Goal: Task Accomplishment & Management: Use online tool/utility

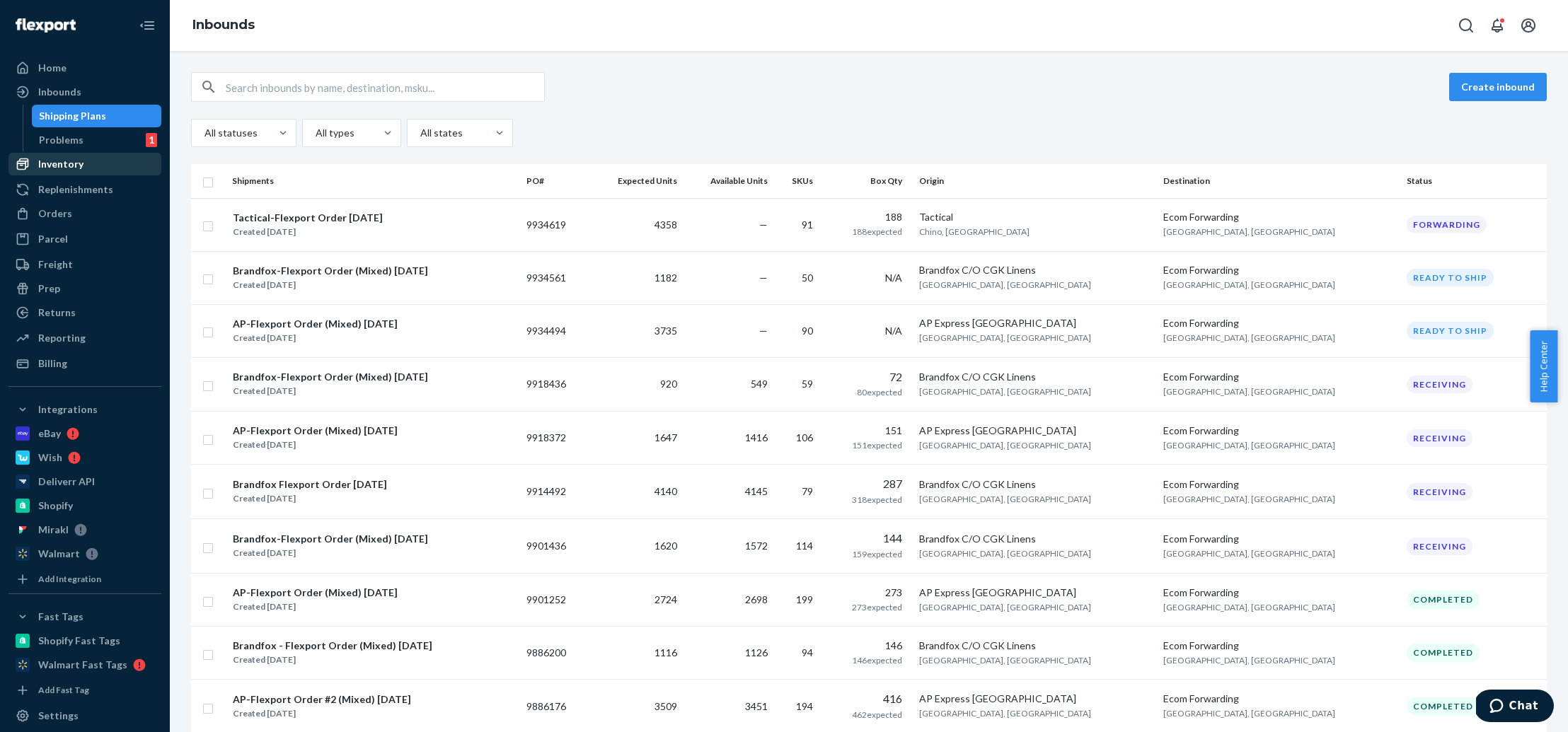
click at [93, 163] on div "Inventory" at bounding box center [85, 164] width 150 height 20
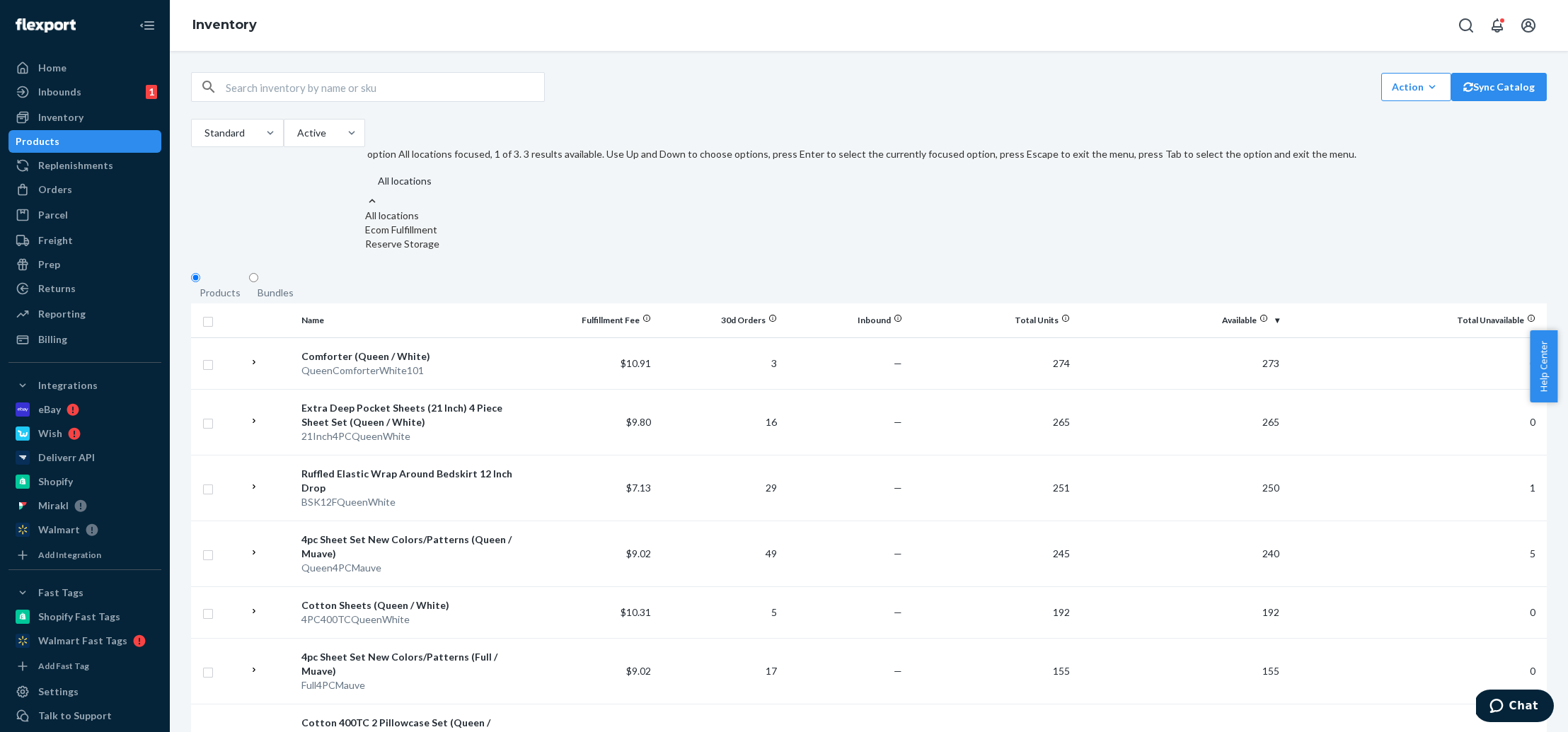
click at [512, 172] on div at bounding box center [872, 180] width 991 height 17
click at [378, 174] on input "option All locations focused, 1 of 3. 3 results available. Use Up and Down to c…" at bounding box center [378, 181] width 2 height 14
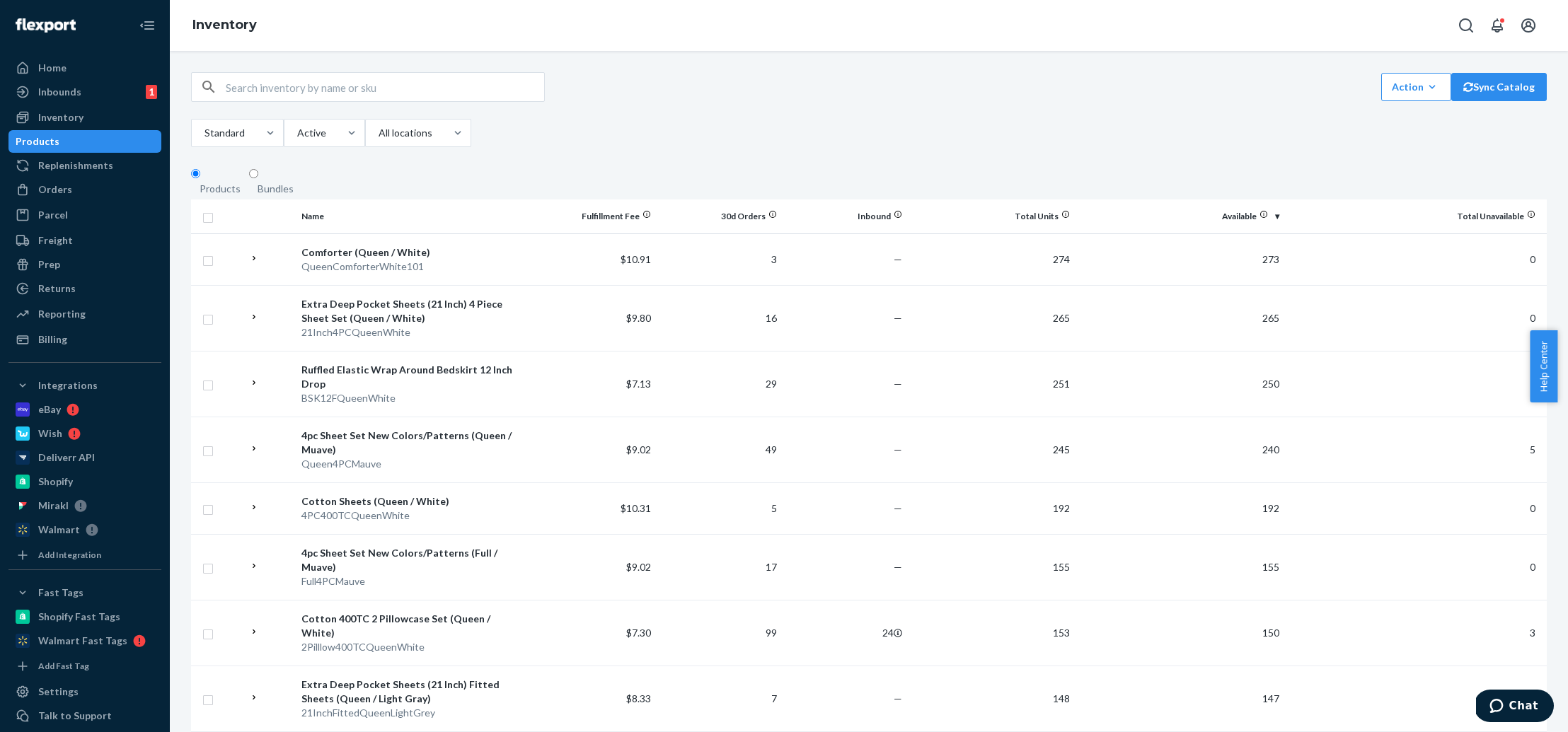
click at [1392, 89] on div "Action" at bounding box center [1416, 87] width 48 height 14
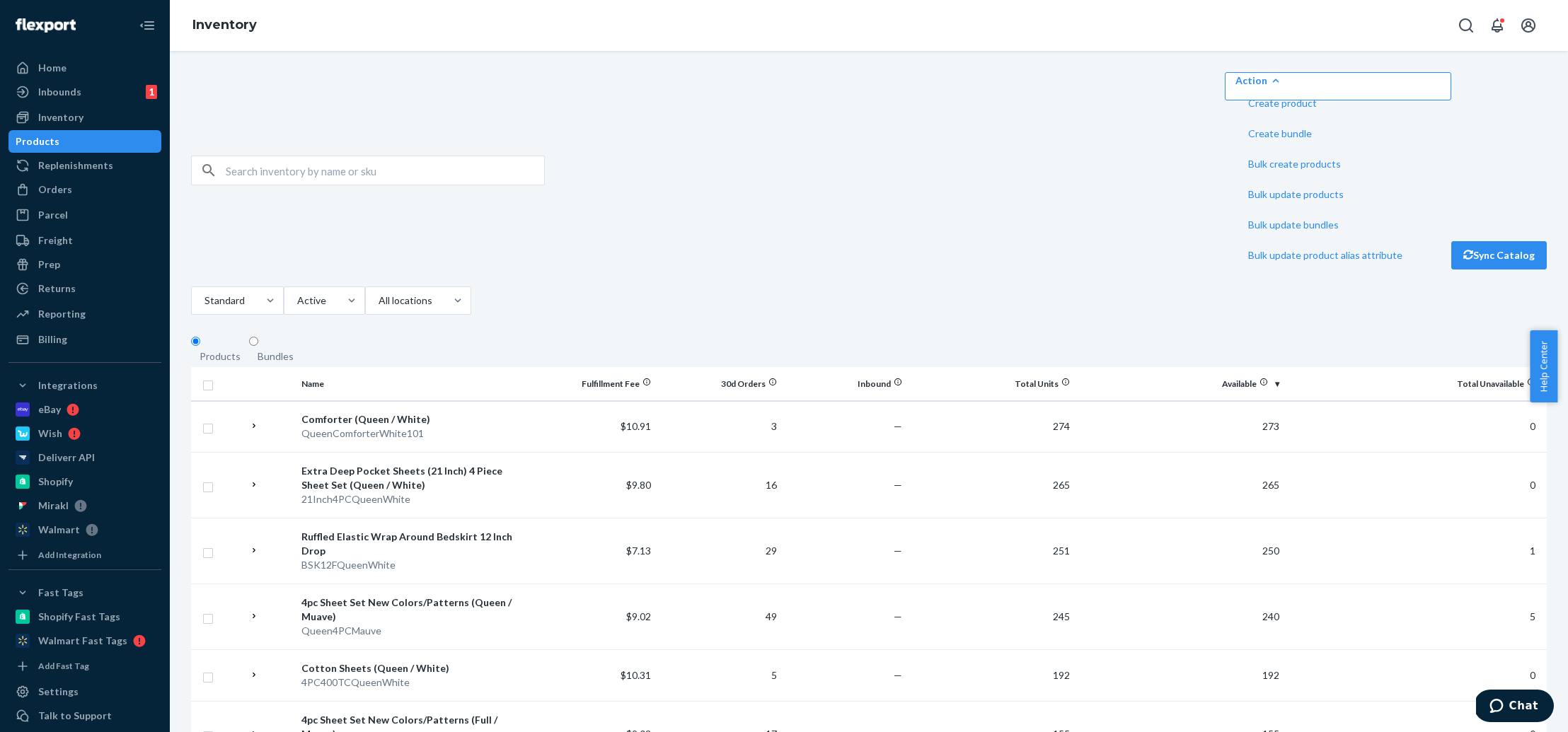
click at [652, 335] on fieldset "Products Bundles" at bounding box center [869, 351] width 1356 height 32
click at [84, 195] on div "Orders" at bounding box center [85, 189] width 150 height 20
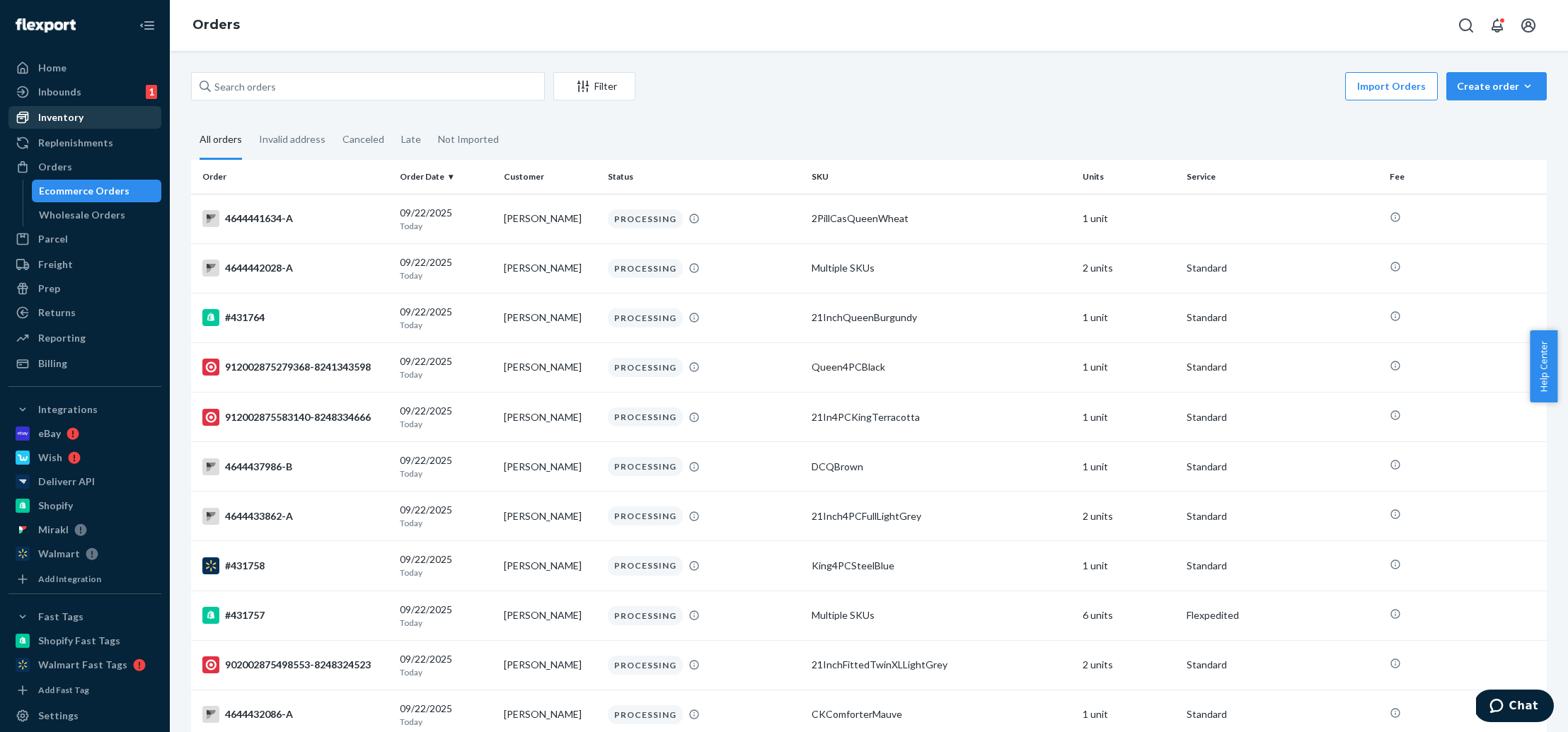
click at [97, 121] on div "Inventory" at bounding box center [85, 117] width 150 height 20
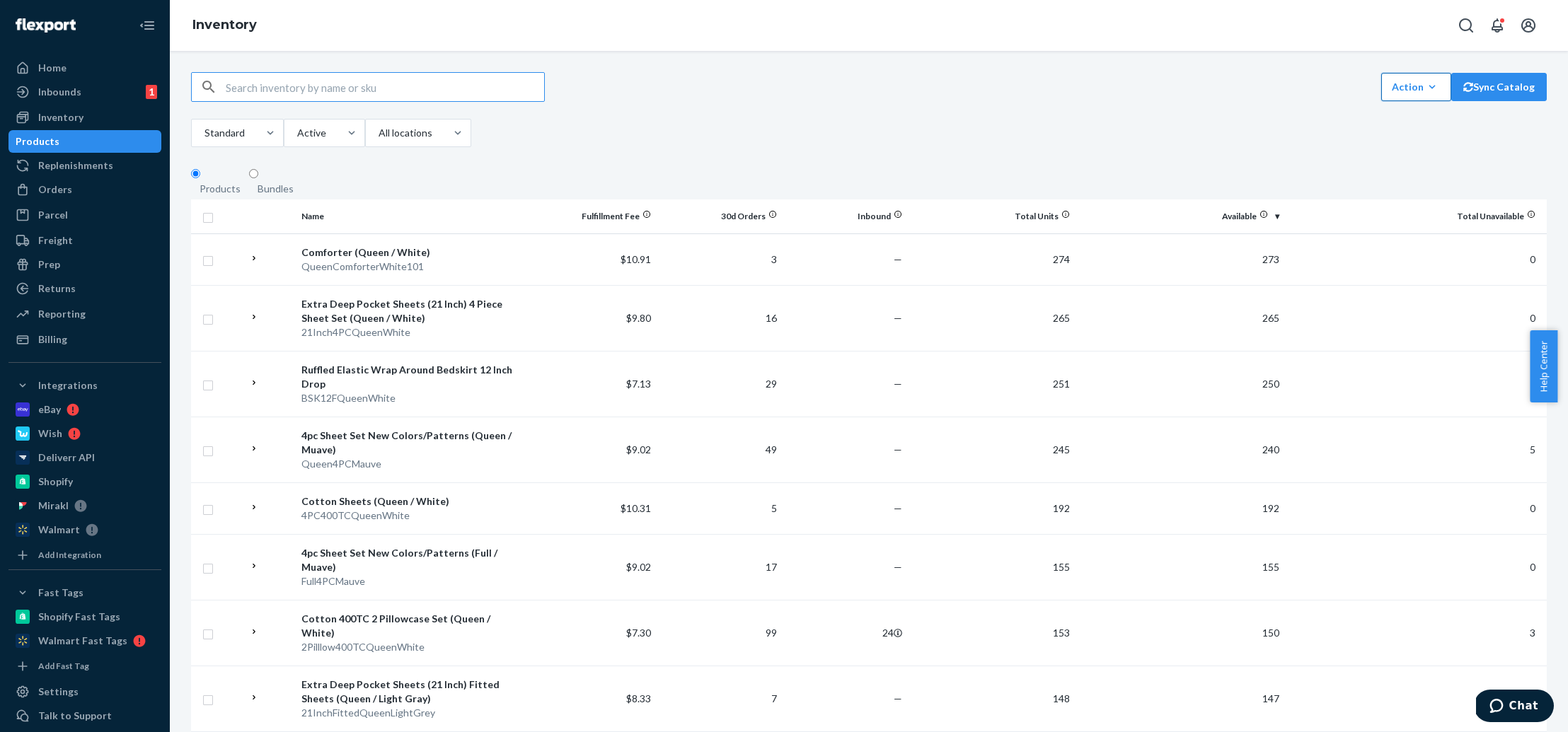
click at [1381, 92] on button "Action Create product Create bundle Bulk create products Bulk update products B…" at bounding box center [1417, 87] width 70 height 28
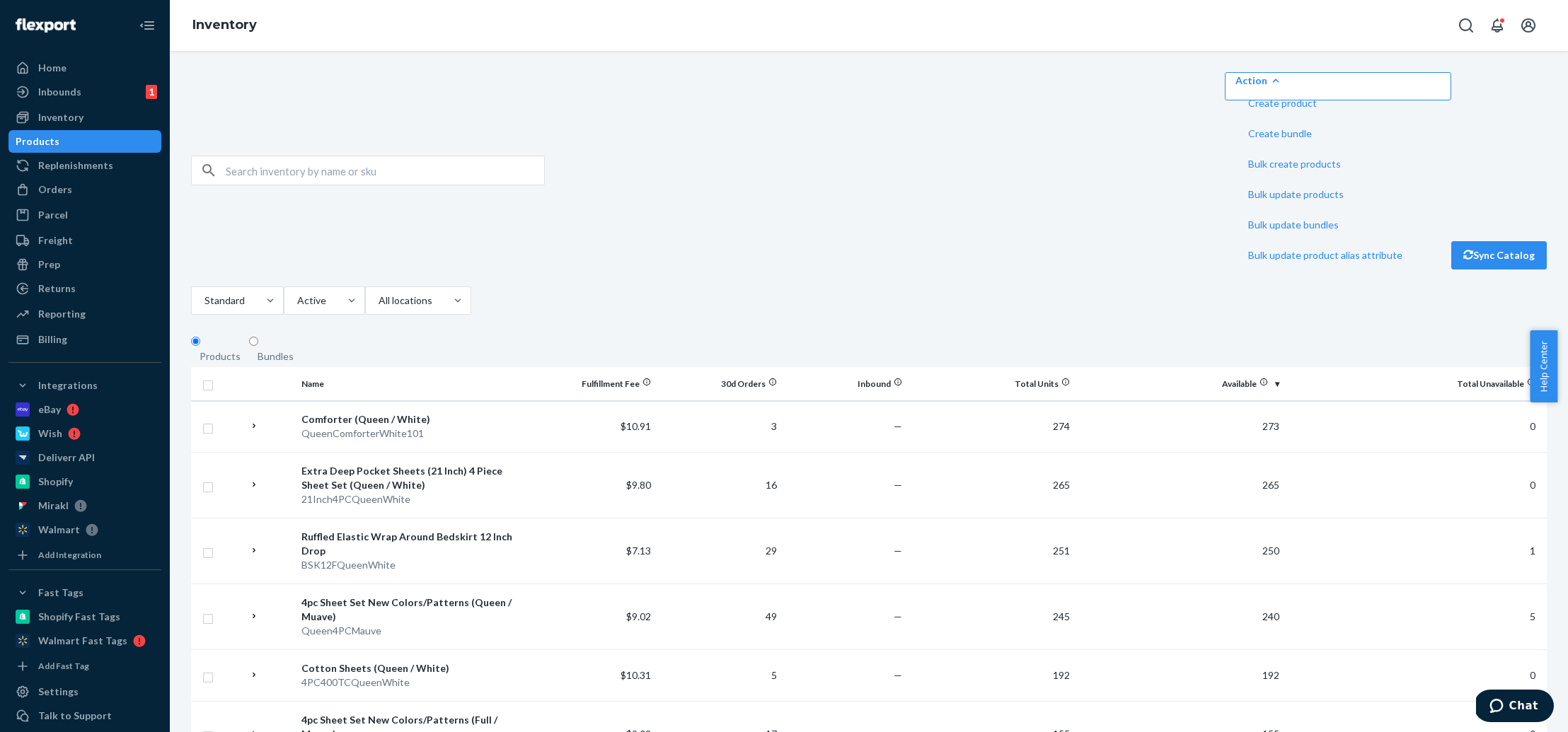
click at [682, 121] on div "Action Create product Create bundle Bulk create products Bulk update products B…" at bounding box center [869, 195] width 1356 height 246
click at [24, 68] on icon at bounding box center [22, 69] width 11 height 12
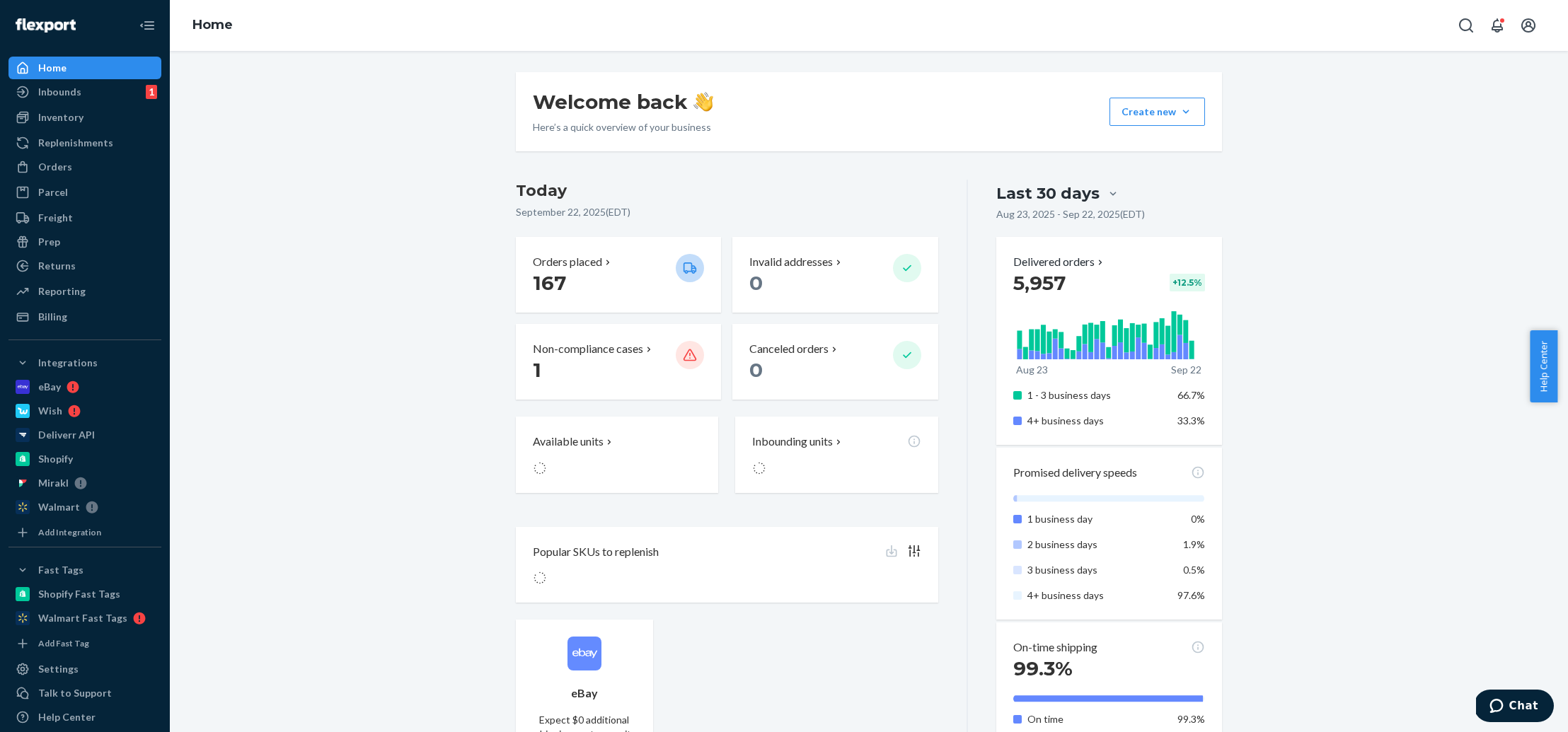
click at [1080, 197] on div "Last 30 days" at bounding box center [1048, 193] width 103 height 22
click at [1029, 194] on input "Last 30 days" at bounding box center [1029, 194] width 0 height 0
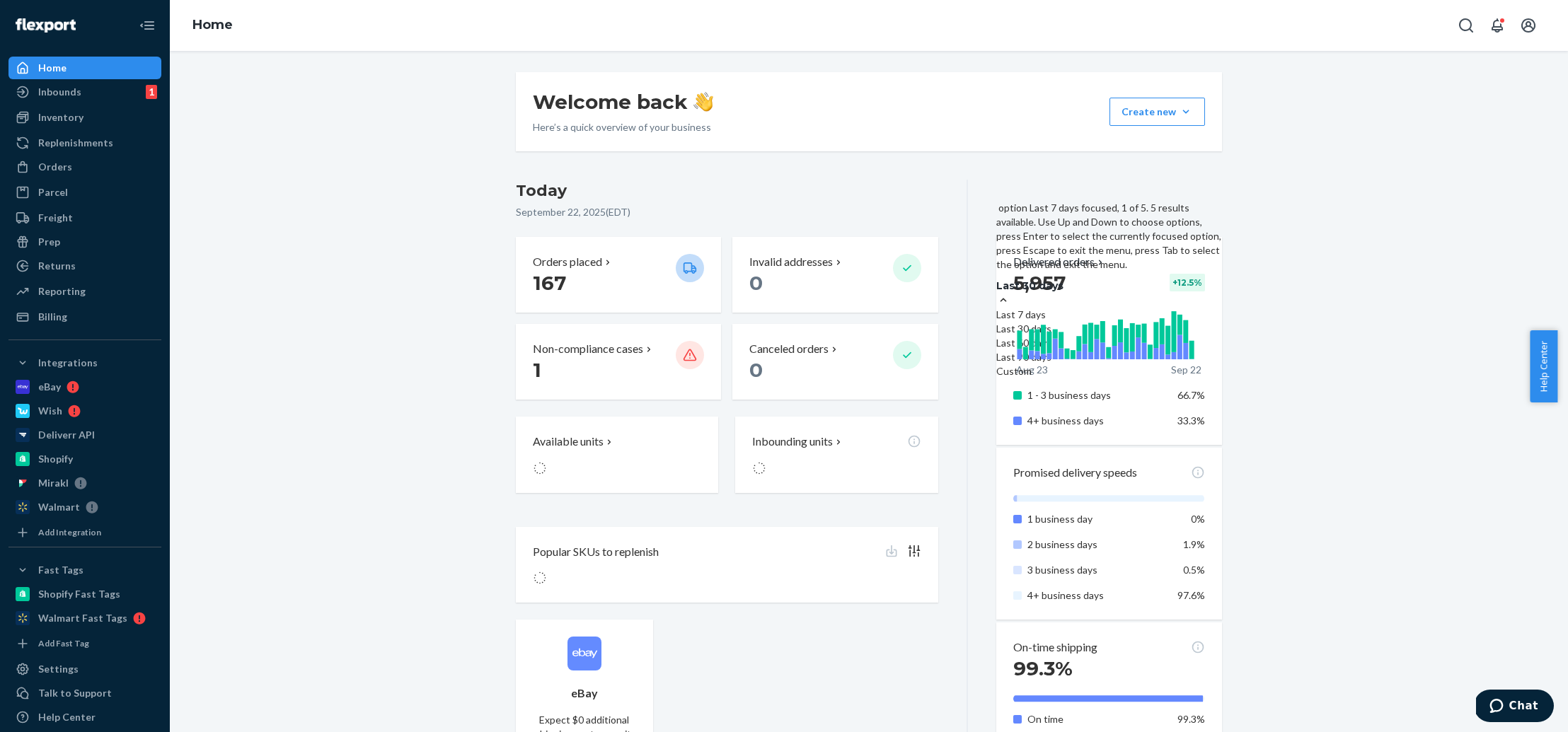
click at [1076, 308] on div "Last 7 days" at bounding box center [1109, 315] width 225 height 14
click at [993, 286] on input "option Last 7 days focused, 1 of 5. 5 results available. Use Up and Down to cho…" at bounding box center [993, 286] width 0 height 0
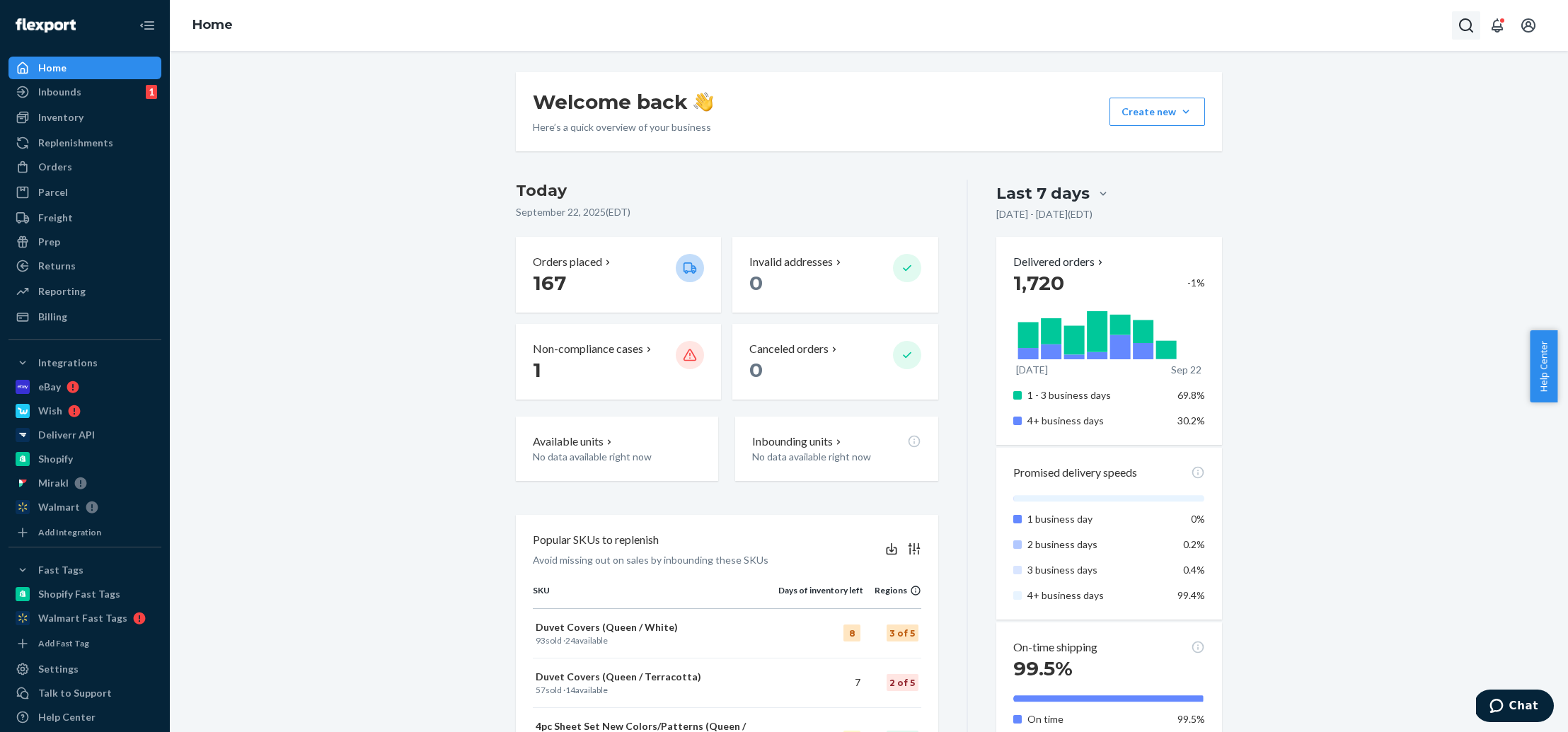
click at [1474, 27] on icon "Open Search Box" at bounding box center [1466, 25] width 17 height 17
type input "repor"
click at [77, 301] on div "Reporting" at bounding box center [85, 291] width 150 height 20
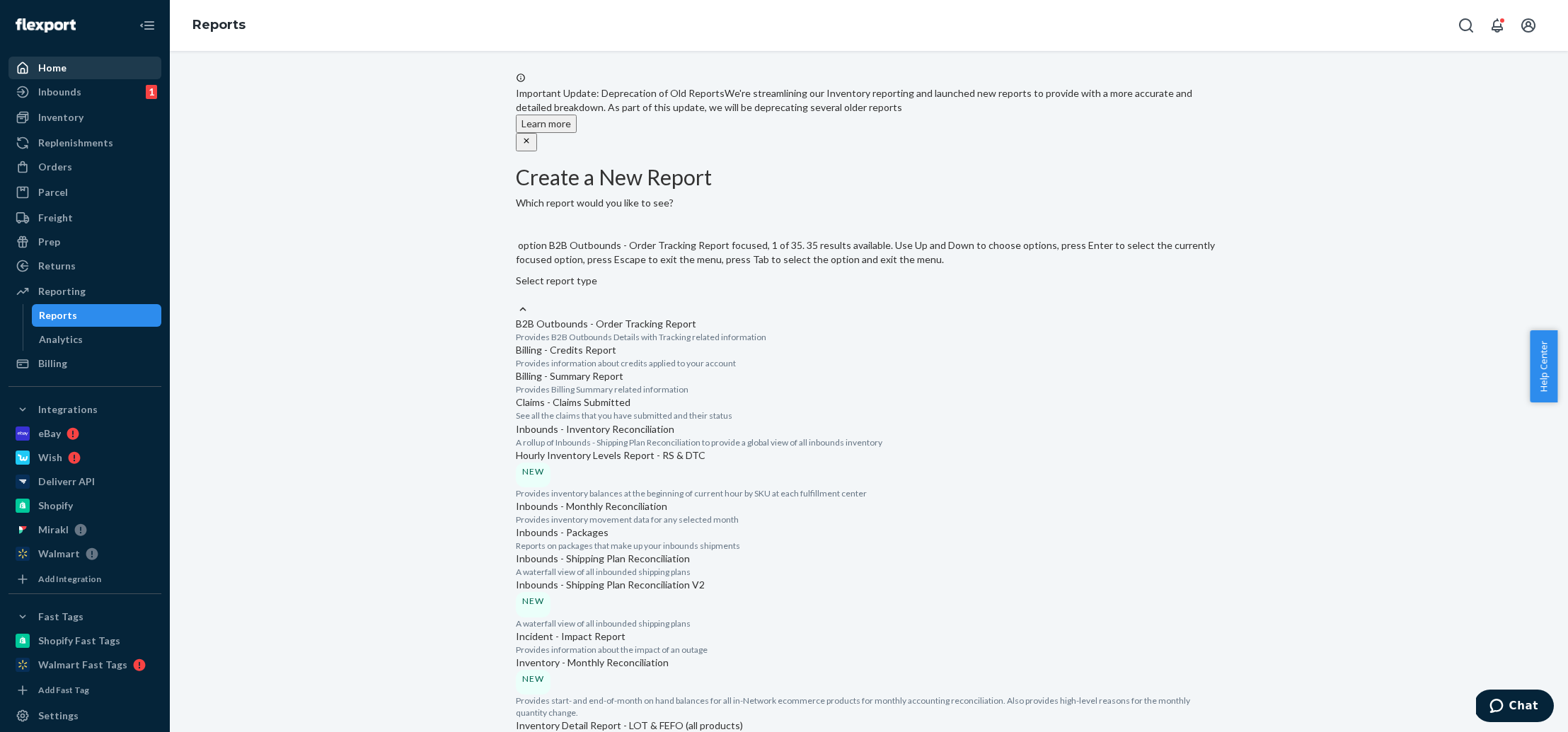
click at [725, 274] on div "Select report type" at bounding box center [869, 288] width 706 height 28
click at [518, 288] on input "option B2B Outbounds - Order Tracking Report focused, 1 of 35. 35 results avail…" at bounding box center [517, 295] width 2 height 14
click at [702, 449] on div "Hourly Inventory Levels Report - RS & DTC NEW" at bounding box center [869, 468] width 706 height 39
click at [518, 302] on input "option Hourly Inventory Levels Report - RS & DTC focused, 6 of 35. 35 results a…" at bounding box center [517, 295] width 2 height 14
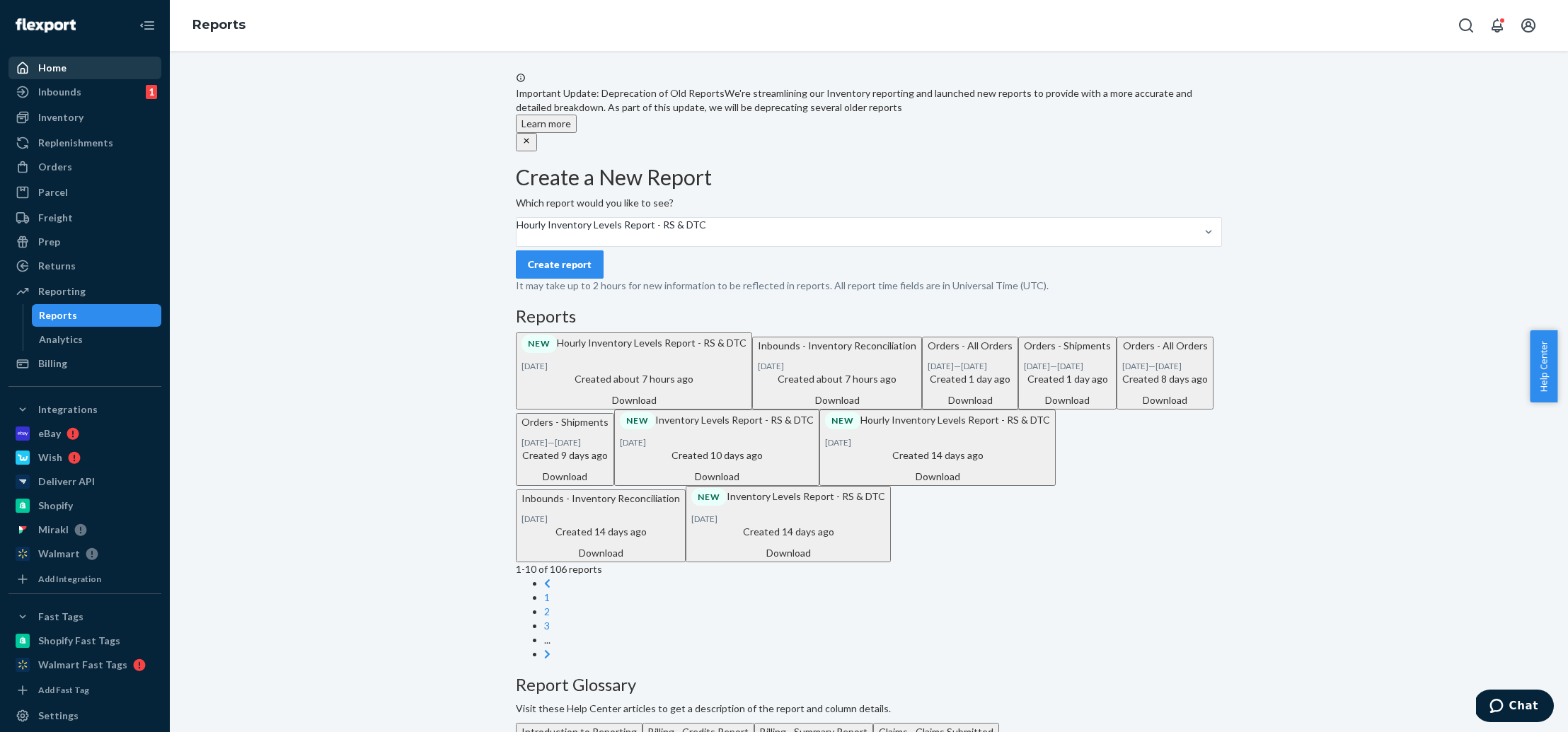
click at [585, 279] on button "Create report" at bounding box center [560, 265] width 88 height 28
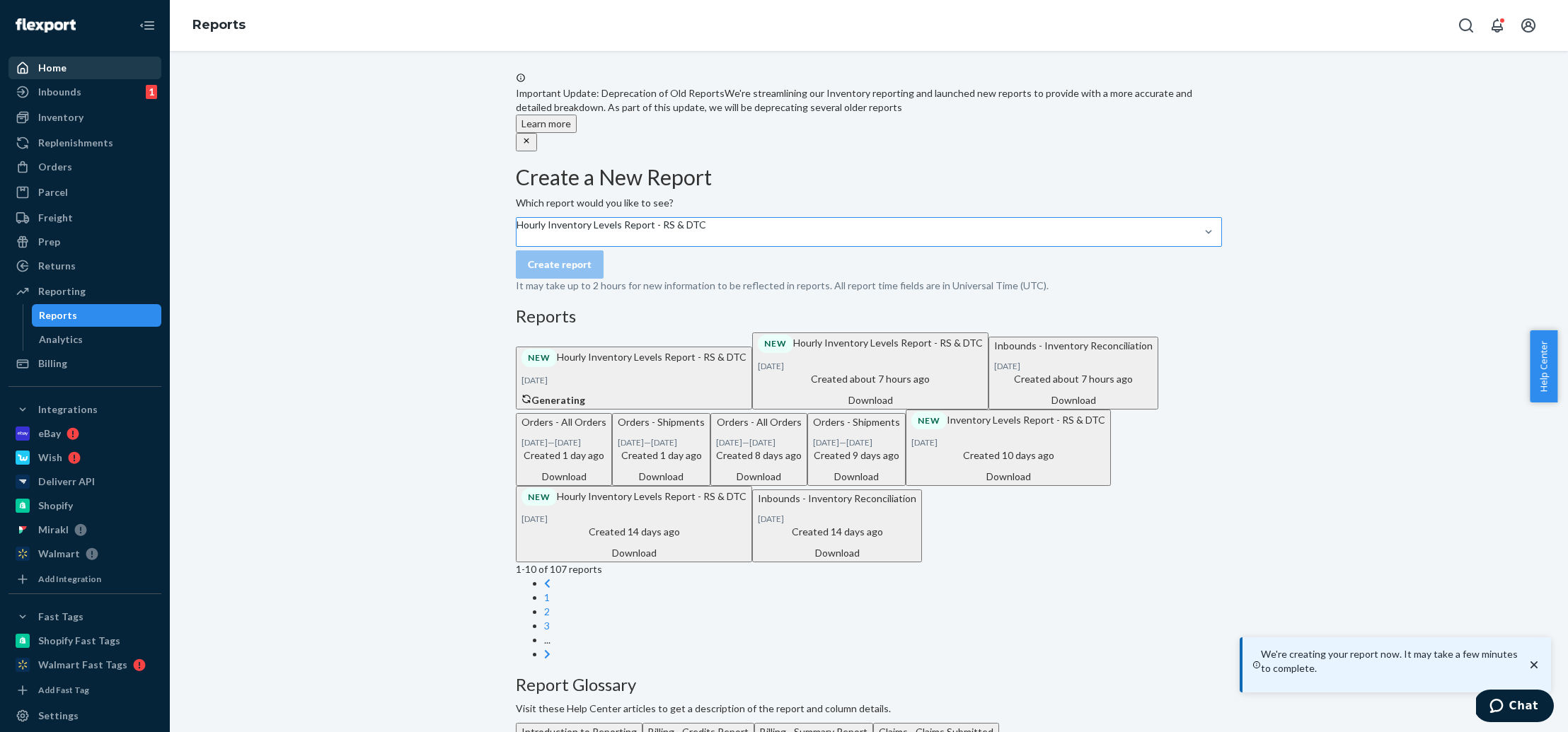
click at [701, 232] on div "Hourly Inventory Levels Report - RS & DTC" at bounding box center [611, 225] width 189 height 14
click at [518, 246] on input "Hourly Inventory Levels Report - RS & DTC" at bounding box center [518, 239] width 2 height 14
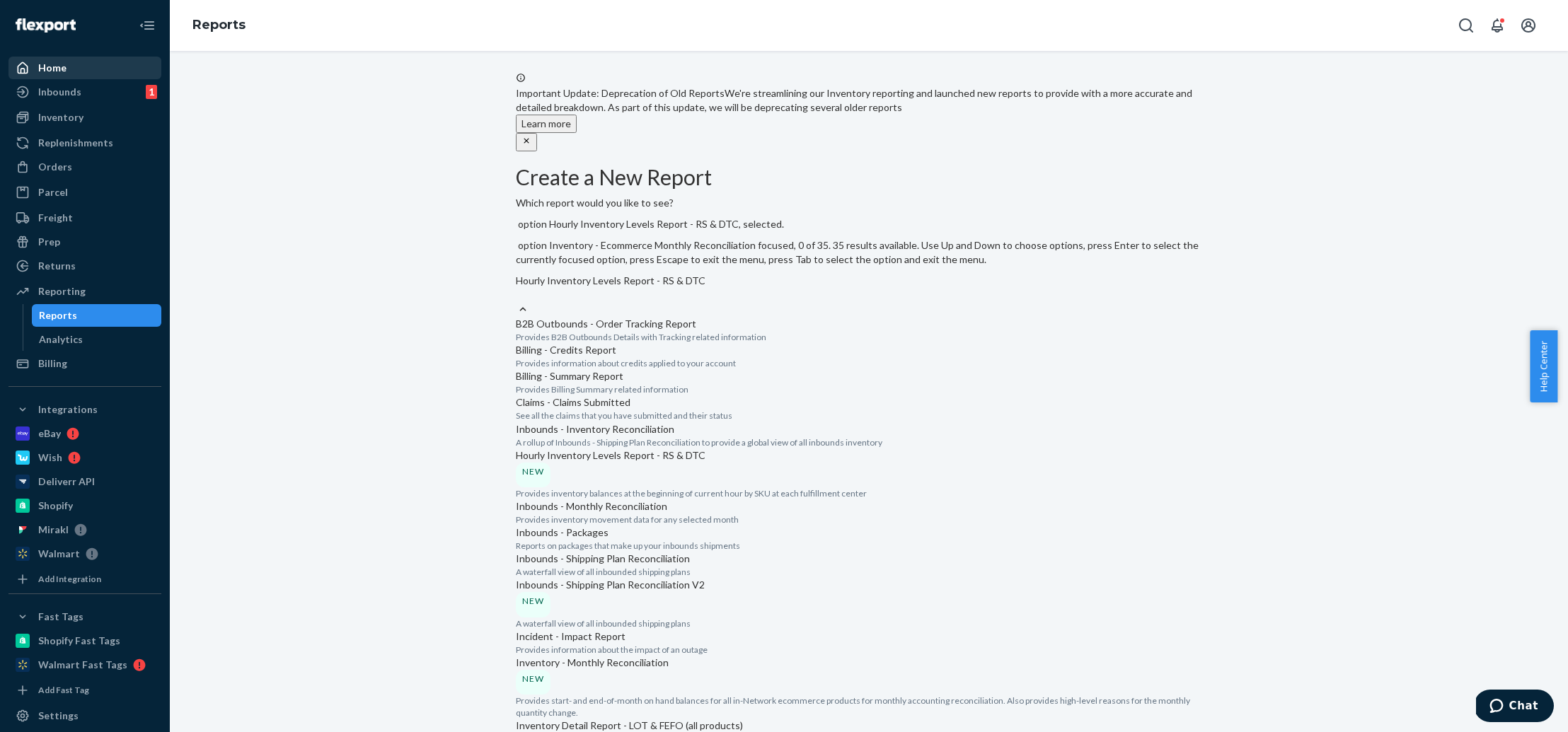
scroll to position [989, 0]
click at [518, 302] on input "option Hourly Inventory Levels Report - RS & DTC, selected. option Inventory Le…" at bounding box center [517, 295] width 2 height 14
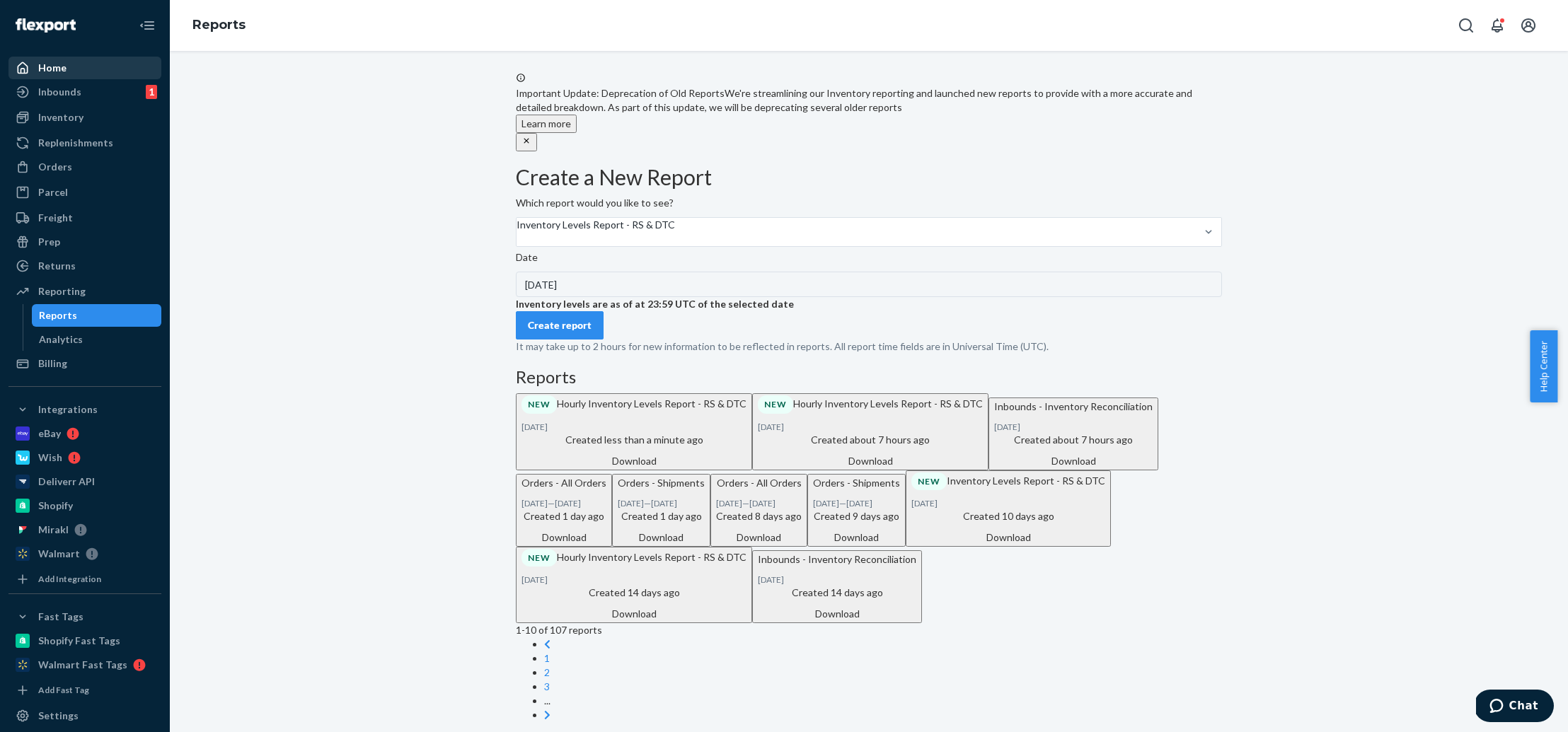
click at [574, 333] on div "Create report" at bounding box center [560, 326] width 63 height 14
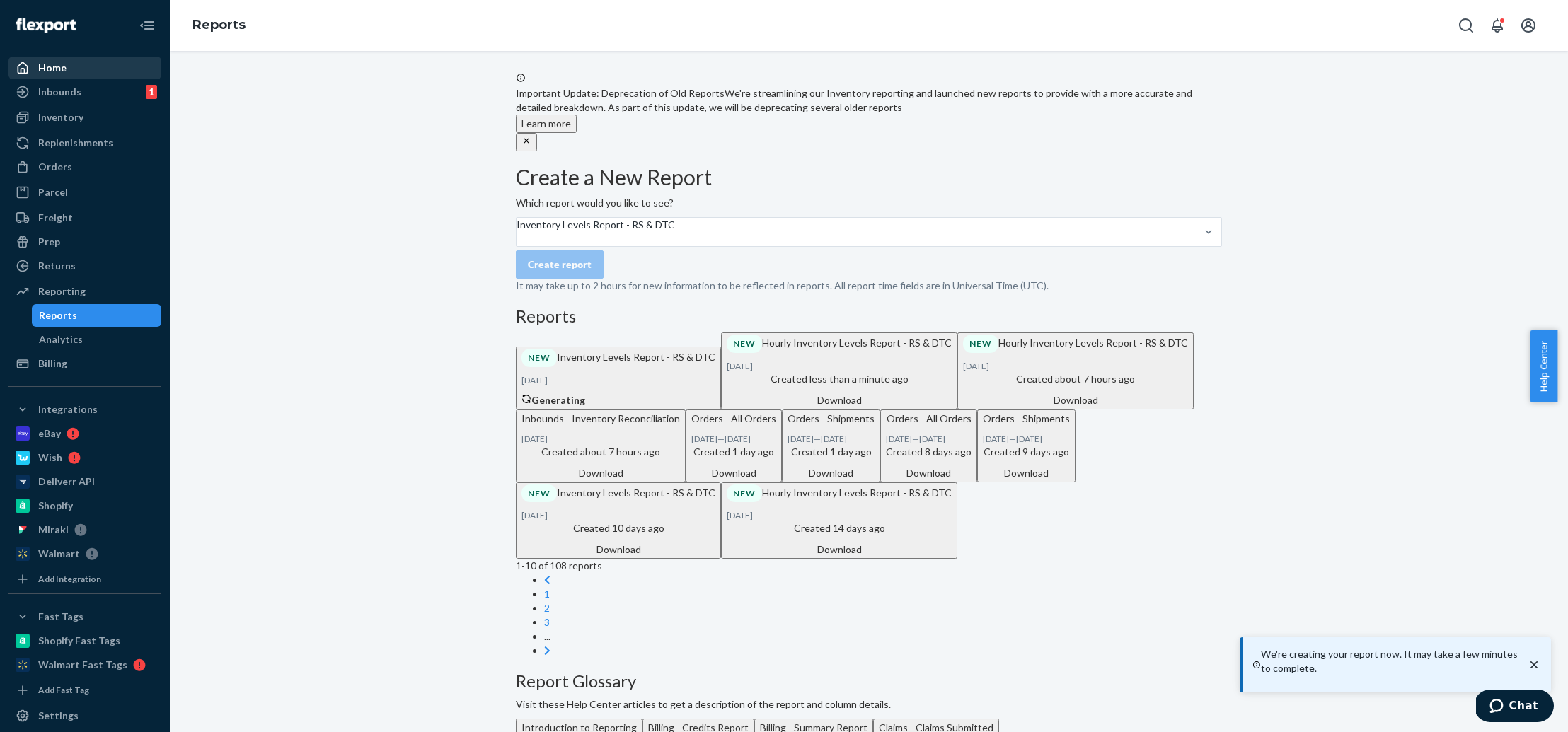
click at [875, 407] on div "Download" at bounding box center [839, 400] width 225 height 14
